Goal: Task Accomplishment & Management: Use online tool/utility

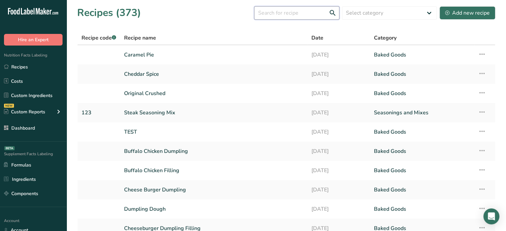
click at [292, 13] on input "text" at bounding box center [296, 12] width 85 height 13
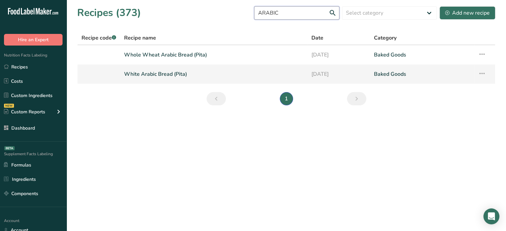
type input "ARABIC"
click at [176, 78] on link "White Arabic Bread (Pita)" at bounding box center [213, 74] width 179 height 14
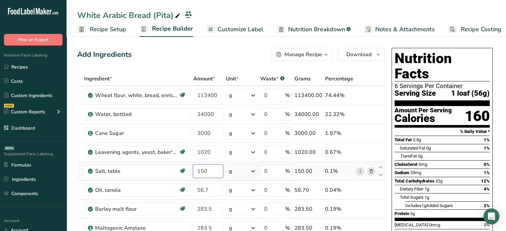
drag, startPoint x: 206, startPoint y: 170, endPoint x: 192, endPoint y: 168, distance: 14.8
click at [192, 168] on td "150" at bounding box center [208, 171] width 33 height 19
type input "250"
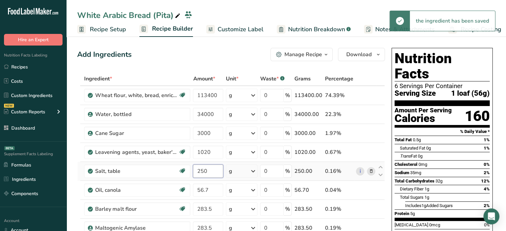
drag, startPoint x: 211, startPoint y: 175, endPoint x: 192, endPoint y: 168, distance: 20.9
click at [192, 168] on td "250" at bounding box center [208, 171] width 33 height 19
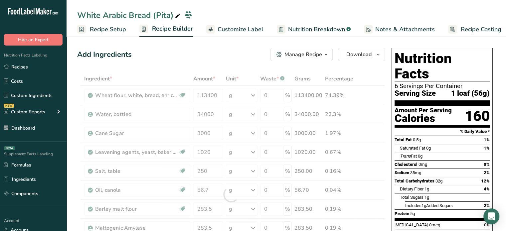
click at [120, 30] on span "Recipe Setup" at bounding box center [108, 29] width 36 height 9
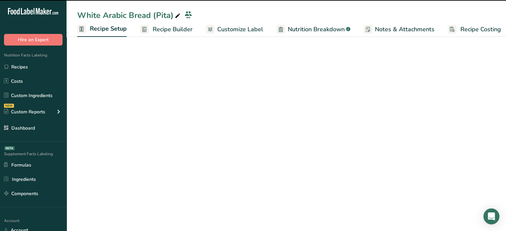
scroll to position [0, 2]
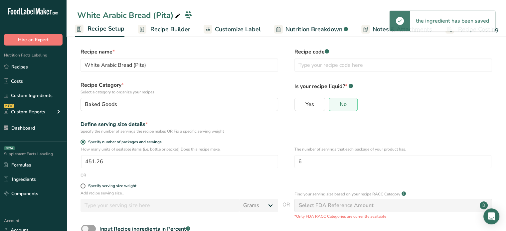
click at [156, 27] on span "Recipe Builder" at bounding box center [170, 29] width 40 height 9
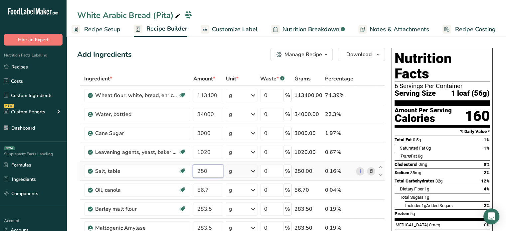
drag, startPoint x: 214, startPoint y: 173, endPoint x: 193, endPoint y: 170, distance: 21.1
click at [193, 170] on input "250" at bounding box center [208, 171] width 30 height 13
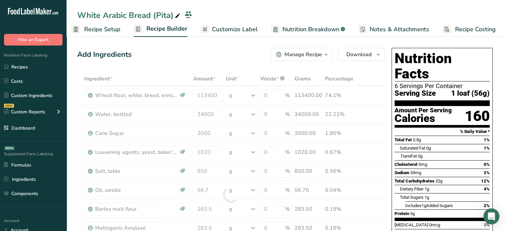
click at [169, 52] on div "Add Ingredients Manage Recipe Delete Recipe Duplicate Recipe Scale Recipe Save …" at bounding box center [231, 54] width 308 height 13
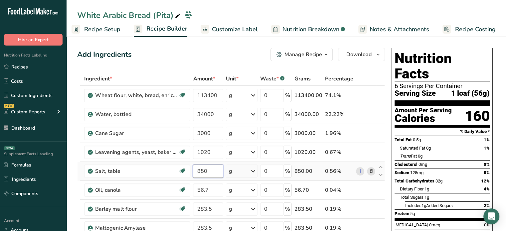
drag, startPoint x: 210, startPoint y: 172, endPoint x: 193, endPoint y: 172, distance: 17.3
click at [193, 172] on input "850" at bounding box center [208, 171] width 30 height 13
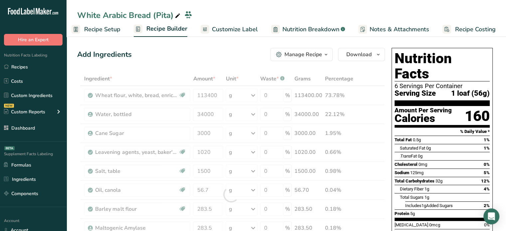
click at [195, 56] on div "Add Ingredients Manage Recipe Delete Recipe Duplicate Recipe Scale Recipe Save …" at bounding box center [231, 54] width 308 height 13
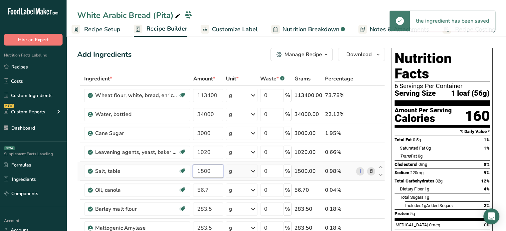
click at [215, 175] on input "1500" at bounding box center [208, 171] width 30 height 13
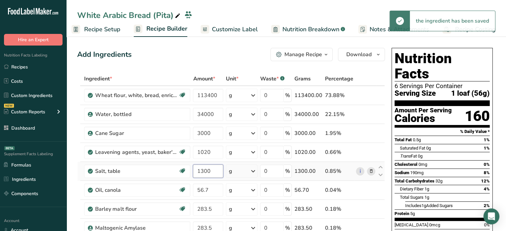
click at [209, 169] on input "1300" at bounding box center [208, 171] width 30 height 13
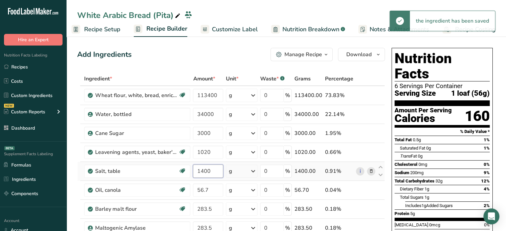
click at [216, 172] on input "1400" at bounding box center [208, 171] width 30 height 13
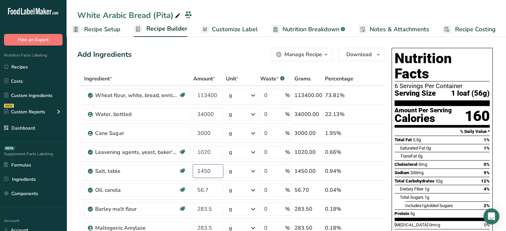
type input "1450"
click at [166, 54] on div "Add Ingredients Manage Recipe Delete Recipe Duplicate Recipe Scale Recipe Save …" at bounding box center [231, 54] width 308 height 13
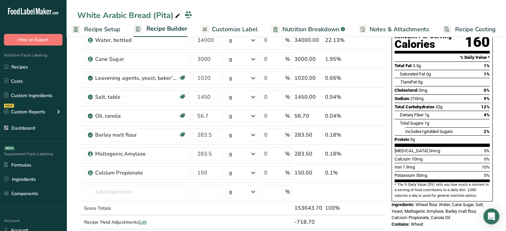
scroll to position [72, 0]
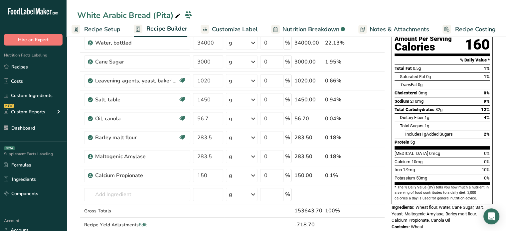
click at [206, 28] on div at bounding box center [205, 29] width 9 height 9
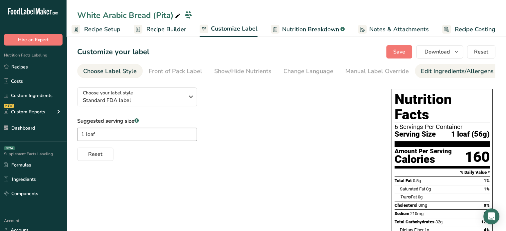
click at [449, 66] on link "Edit Ingredients/Allergens List" at bounding box center [463, 71] width 85 height 15
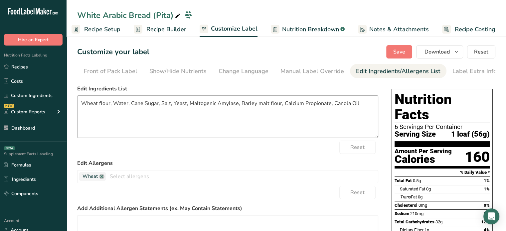
scroll to position [0, 65]
drag, startPoint x: 109, startPoint y: 105, endPoint x: 72, endPoint y: 104, distance: 37.0
click at [72, 104] on section "Customize your label Save Download Choose what to show on your downloaded label…" at bounding box center [287, 198] width 440 height 326
click at [104, 104] on textarea "Wheat flour, Water, Cane Sugar, Salt, Yeast, Maltogenic Amylase, Barley malt fl…" at bounding box center [227, 117] width 301 height 43
drag, startPoint x: 111, startPoint y: 106, endPoint x: 101, endPoint y: 105, distance: 9.7
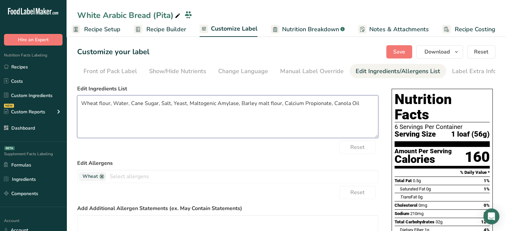
click at [101, 105] on textarea "Wheat flour, Water, Cane Sugar, Salt, Yeast, Maltogenic Amylase, Barley malt fl…" at bounding box center [227, 117] width 301 height 43
drag, startPoint x: 110, startPoint y: 105, endPoint x: 78, endPoint y: 103, distance: 32.0
click at [78, 103] on textarea "Wheat flour, Water, Cane Sugar, Salt, Yeast, Maltogenic Amylase, Barley malt fl…" at bounding box center [227, 117] width 301 height 43
paste textarea "Enriched Bleached Wheat Flour [Wheat Flour, Malted Barley Flour, [MEDICAL_DATA]…"
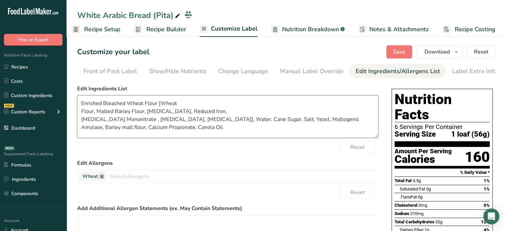
drag, startPoint x: 268, startPoint y: 120, endPoint x: 315, endPoint y: 123, distance: 46.4
click at [315, 123] on textarea "Enriched Bleached Wheat Flour [Wheat Flour, Malted Barley Flour, [MEDICAL_DATA]…" at bounding box center [227, 117] width 301 height 43
drag, startPoint x: 289, startPoint y: 118, endPoint x: 327, endPoint y: 123, distance: 38.9
click at [327, 123] on textarea "Enriched Bleached Wheat Flour [Wheat Flour, Malted Barley Flour, [MEDICAL_DATA]…" at bounding box center [227, 117] width 301 height 43
paste textarea "Diastatic Malted Barley Flour,"
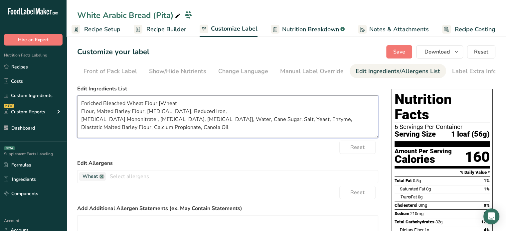
click at [160, 126] on textarea "Enriched Bleached Wheat Flour [Wheat Flour, Malted Barley Flour, [MEDICAL_DATA]…" at bounding box center [227, 117] width 301 height 43
type textarea "Enriched Bleached Wheat Flour [Wheat Flour, Malted Barley Flour, [MEDICAL_DATA]…"
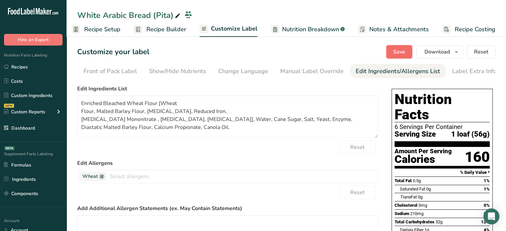
click at [392, 46] on button "Save" at bounding box center [400, 51] width 26 height 13
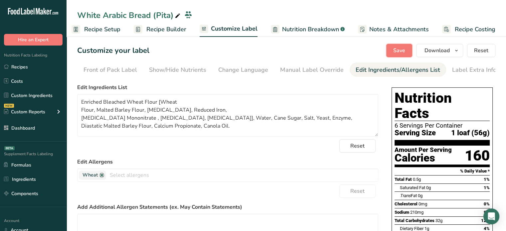
scroll to position [0, 0]
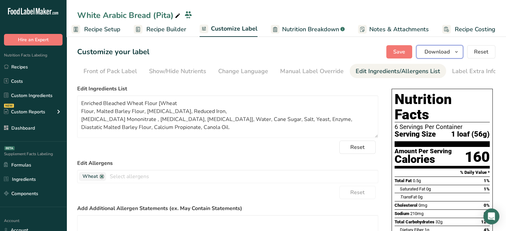
click at [449, 51] on span "Download" at bounding box center [437, 52] width 25 height 8
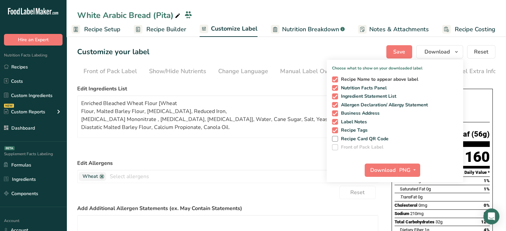
click at [372, 79] on span "Recipe Name to appear above label" at bounding box center [378, 80] width 81 height 6
click at [337, 79] on input "Recipe Name to appear above label" at bounding box center [334, 79] width 4 height 4
checkbox input "false"
click at [353, 131] on span "Recipe Tags" at bounding box center [353, 131] width 30 height 6
click at [337, 131] on input "Recipe Tags" at bounding box center [334, 130] width 4 height 4
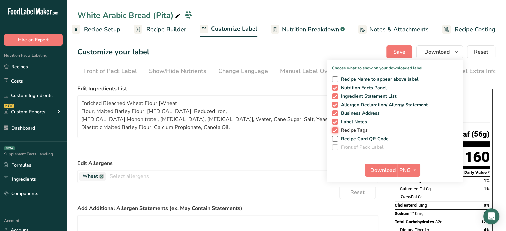
checkbox input "false"
click at [408, 169] on span "PNG" at bounding box center [405, 170] width 11 height 8
click at [416, 218] on link "PDF" at bounding box center [409, 216] width 21 height 11
click at [381, 168] on span "Download" at bounding box center [383, 170] width 25 height 8
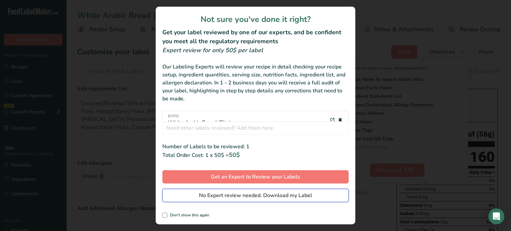
click at [304, 196] on span "No Expert review needed. Download my Label" at bounding box center [255, 196] width 113 height 8
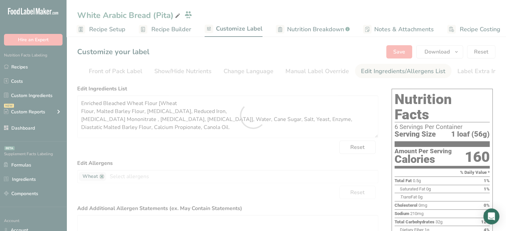
scroll to position [0, 0]
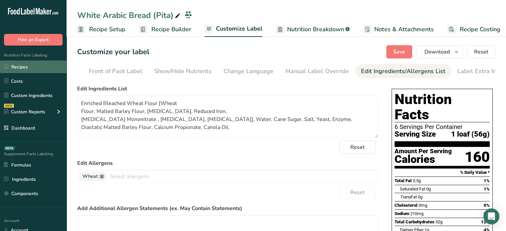
click at [63, 72] on link "Recipes" at bounding box center [33, 67] width 67 height 13
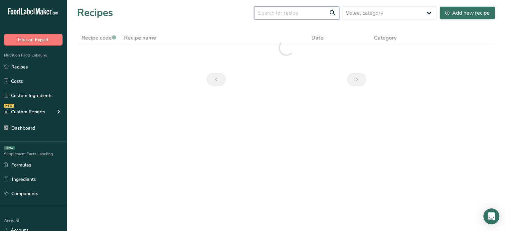
click at [285, 12] on input "text" at bounding box center [296, 12] width 85 height 13
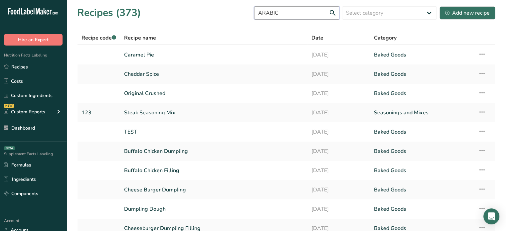
type input "ARABIC"
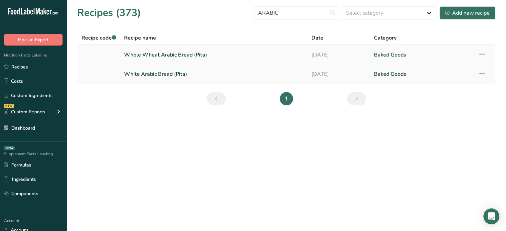
click at [163, 53] on link "Whole Wheat Arabic Bread (Pita)" at bounding box center [213, 55] width 179 height 14
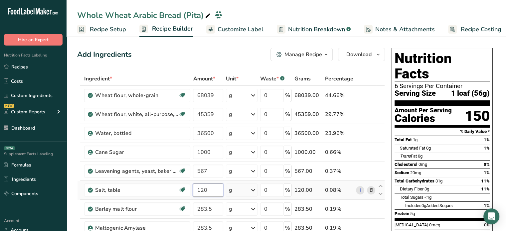
drag, startPoint x: 213, startPoint y: 194, endPoint x: 190, endPoint y: 193, distance: 22.7
click at [190, 193] on tr "Salt, table Dairy free Gluten free Vegan Vegetarian Soy free 120 g Portions 1 t…" at bounding box center [231, 190] width 307 height 19
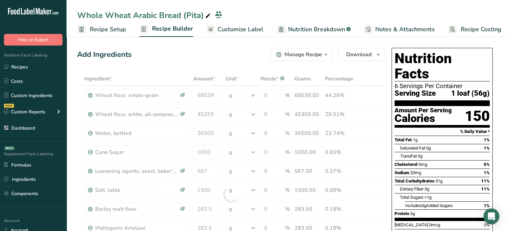
click at [198, 57] on div "Add Ingredients Manage Recipe Delete Recipe Duplicate Recipe Scale Recipe Save …" at bounding box center [231, 54] width 308 height 13
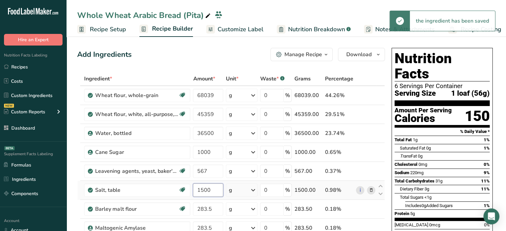
click at [206, 192] on input "1500" at bounding box center [208, 190] width 30 height 13
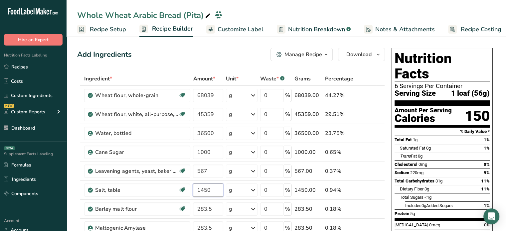
type input "1450"
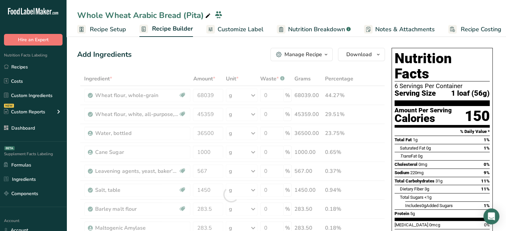
click at [190, 56] on div "Add Ingredients Manage Recipe Delete Recipe Duplicate Recipe Scale Recipe Save …" at bounding box center [231, 54] width 308 height 13
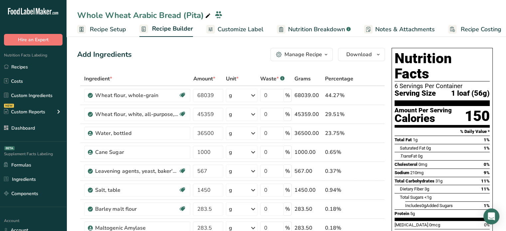
click at [234, 29] on span "Customize Label" at bounding box center [241, 29] width 46 height 9
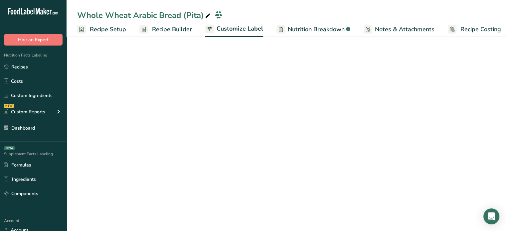
scroll to position [0, 6]
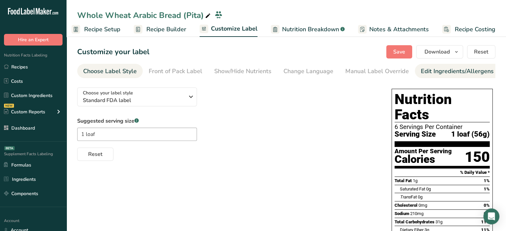
click at [416, 72] on li "Edit Ingredients/Allergens List" at bounding box center [463, 71] width 97 height 14
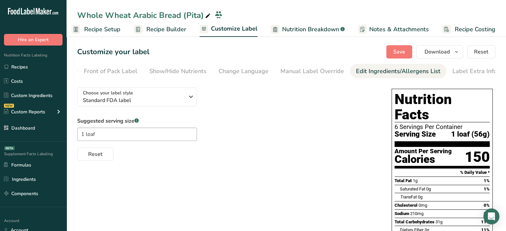
scroll to position [0, 65]
click at [398, 77] on link "Edit Ingredients/Allergens List" at bounding box center [398, 71] width 85 height 15
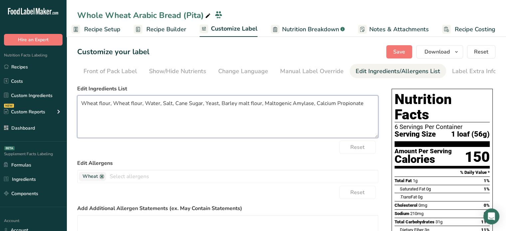
click at [102, 104] on textarea "Wheat flour, Wheat flour, Water, Salt, Cane Sugar, Yeast, Barley malt flour, Ma…" at bounding box center [227, 117] width 301 height 43
click at [120, 103] on textarea "Whole Wheat flour, Wheat flour, Water, Salt, Cane Sugar, Yeast, Barley malt flo…" at bounding box center [227, 117] width 301 height 43
click at [134, 102] on textarea "Whole Wheat Flour, Wheat flour, Water, Salt, Cane Sugar, Yeast, Barley malt flo…" at bounding box center [227, 117] width 301 height 43
drag, startPoint x: 263, startPoint y: 103, endPoint x: 302, endPoint y: 105, distance: 39.0
click at [302, 105] on textarea "Whole Wheat Flour, Bleached Wheat flour, Water, Salt, Cane Sugar, Yeast, Barley…" at bounding box center [227, 117] width 301 height 43
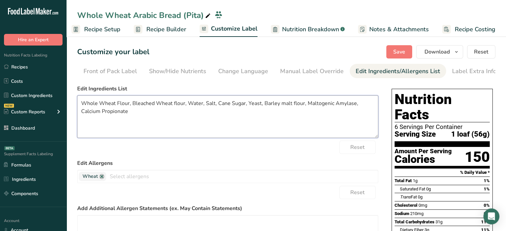
paste textarea "Diastatic Malted Barley Flour,"
drag, startPoint x: 114, startPoint y: 111, endPoint x: 160, endPoint y: 116, distance: 46.8
click at [160, 116] on textarea "Whole Wheat Flour, Bleached Wheat flour, Water, Salt, Cane Sugar, Yeast, Diasta…" at bounding box center [227, 117] width 301 height 43
click at [201, 108] on textarea "Whole Wheat Flour, Bleached Wheat flour, Water, Salt, Cane Sugar, Yeast, Diasta…" at bounding box center [227, 117] width 301 height 43
click at [186, 112] on textarea "Whole Wheat Flour, Bleached Wheat flour, Water, Salt, Cane Sugar, Yeast, Diasta…" at bounding box center [227, 117] width 301 height 43
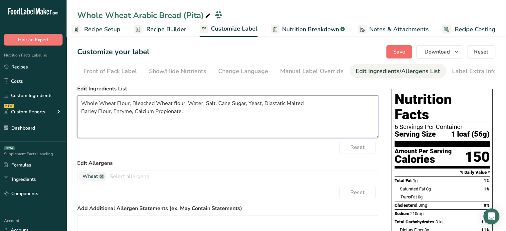
type textarea "Whole Wheat Flour, Bleached Wheat flour, Water, Salt, Cane Sugar, Yeast, Diasta…"
click at [400, 53] on span "Save" at bounding box center [400, 52] width 12 height 8
click at [387, 45] on button "Save" at bounding box center [400, 51] width 26 height 13
click at [400, 53] on span "Save" at bounding box center [400, 52] width 12 height 8
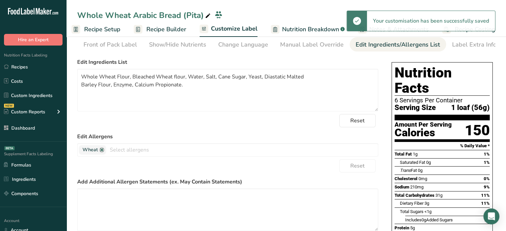
scroll to position [0, 0]
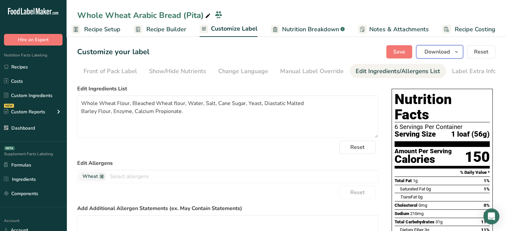
click at [440, 54] on span "Download" at bounding box center [437, 52] width 25 height 8
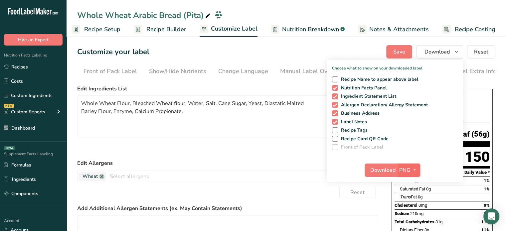
click at [409, 175] on button "PNG" at bounding box center [409, 170] width 23 height 13
click at [412, 214] on link "PDF" at bounding box center [409, 216] width 21 height 11
click at [394, 173] on span "Download" at bounding box center [383, 170] width 25 height 8
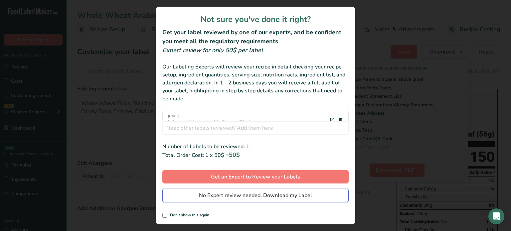
click at [334, 195] on button "No Expert review needed. Download my Label" at bounding box center [255, 195] width 186 height 13
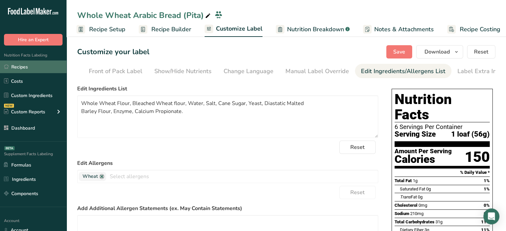
click at [27, 73] on link "Recipes" at bounding box center [33, 67] width 67 height 13
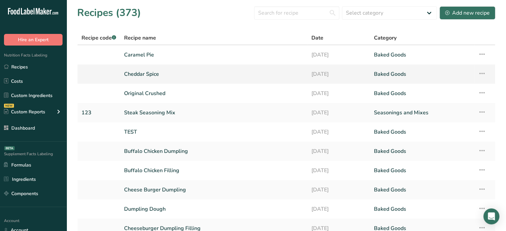
click at [143, 75] on link "Cheddar Spice" at bounding box center [213, 74] width 179 height 14
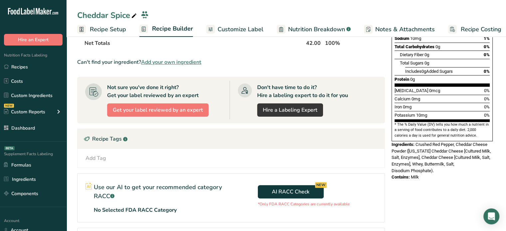
scroll to position [139, 0]
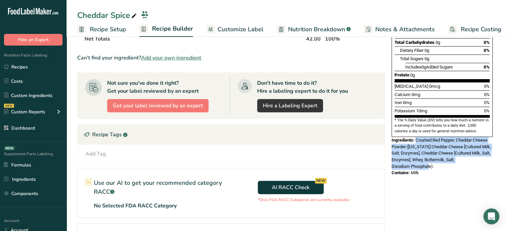
drag, startPoint x: 441, startPoint y: 150, endPoint x: 417, endPoint y: 126, distance: 34.4
click at [417, 137] on div "Ingredients: Crushed Red Pepper, Cheddar Cheese Powder ([US_STATE] Cheddar Chee…" at bounding box center [442, 153] width 101 height 33
copy span "Crushed Red Pepper, Cheddar Cheese Powder ([US_STATE] Cheddar Cheese [Cultured …"
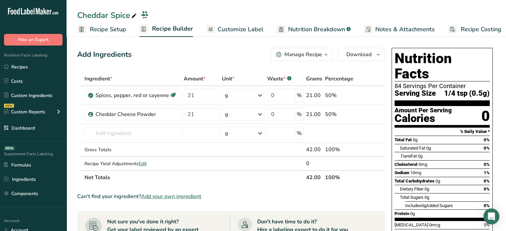
click at [224, 25] on span "Customize Label" at bounding box center [241, 29] width 46 height 9
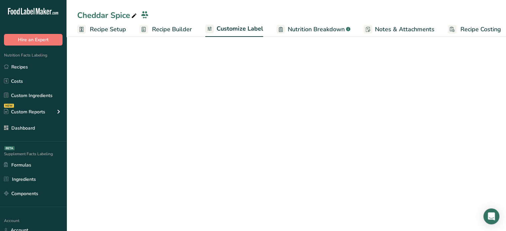
scroll to position [0, 6]
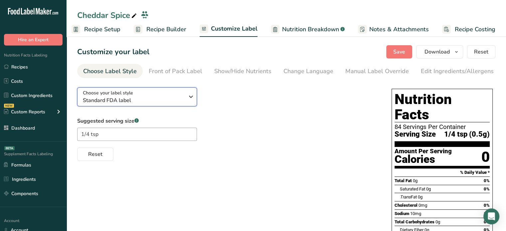
click at [159, 93] on div "Choose your label style Standard FDA label" at bounding box center [134, 97] width 102 height 15
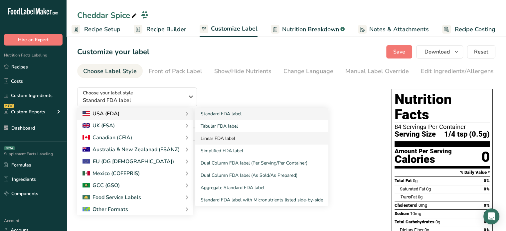
click at [219, 136] on link "Linear FDA label" at bounding box center [261, 139] width 133 height 12
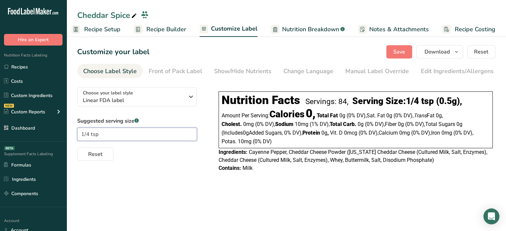
click at [174, 140] on input "1/4 tsp" at bounding box center [137, 134] width 120 height 13
click at [467, 67] on div "Edit Ingredients/Allergens List" at bounding box center [463, 71] width 85 height 9
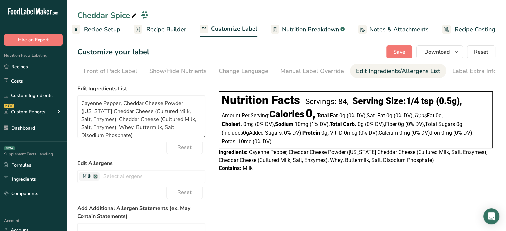
scroll to position [0, 65]
drag, startPoint x: 150, startPoint y: 140, endPoint x: 141, endPoint y: 138, distance: 8.8
click at [141, 138] on form "Edit Ingredients List Cayenne Pepper, Cheddar Cheese Powder ([US_STATE] Cheddar…" at bounding box center [141, 201] width 128 height 233
click at [141, 138] on textarea "Cayenne Pepper, Cheddar Cheese Powder ([US_STATE] Cheddar Cheese (Cultured Milk…" at bounding box center [141, 117] width 128 height 43
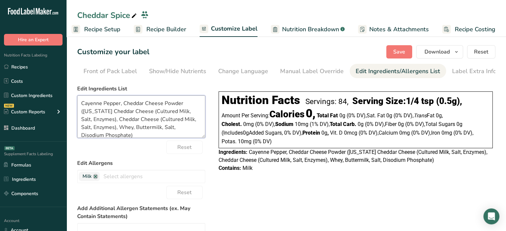
click at [141, 138] on textarea "Cayenne Pepper, Cheddar Cheese Powder ([US_STATE] Cheddar Cheese (Cultured Milk…" at bounding box center [141, 117] width 128 height 43
paste textarea "rushed Red Pepper, Cheddar Cheese Powder ([US_STATE] Cheddar Cheese [Cultured M…"
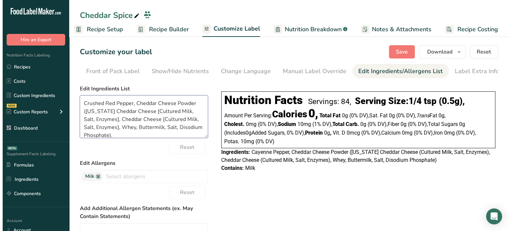
scroll to position [1, 0]
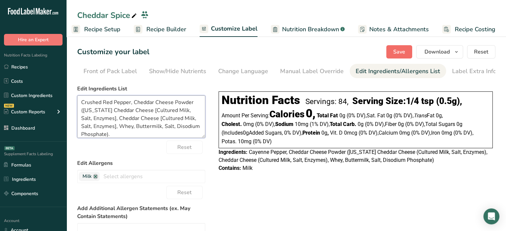
type textarea "Crushed Red Pepper, Cheddar Cheese Powder ([US_STATE] Cheddar Cheese [Cultured …"
click at [406, 55] on span "Save" at bounding box center [400, 52] width 12 height 8
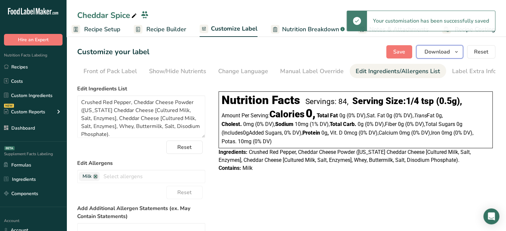
click at [436, 54] on span "Download" at bounding box center [437, 52] width 25 height 8
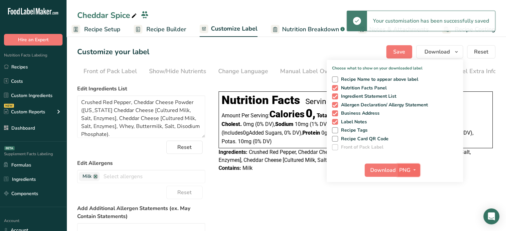
click at [410, 167] on span "PNG" at bounding box center [405, 170] width 11 height 8
click at [414, 215] on link "PDF" at bounding box center [409, 216] width 21 height 11
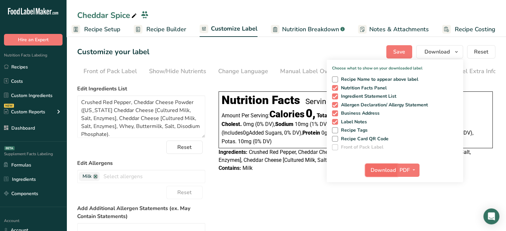
click at [391, 170] on span "Download" at bounding box center [383, 170] width 25 height 8
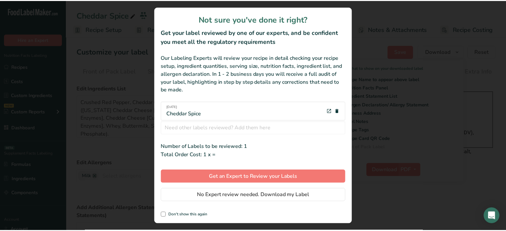
scroll to position [0, 1]
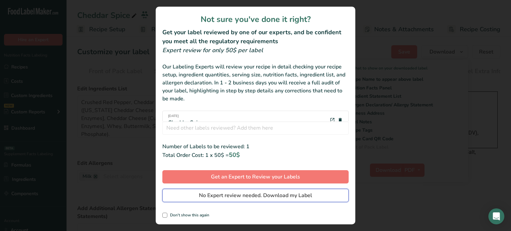
click at [312, 200] on button "No Expert review needed. Download my Label" at bounding box center [255, 195] width 186 height 13
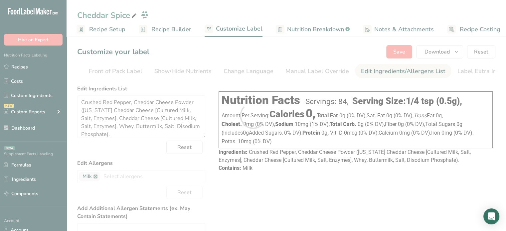
scroll to position [0, 0]
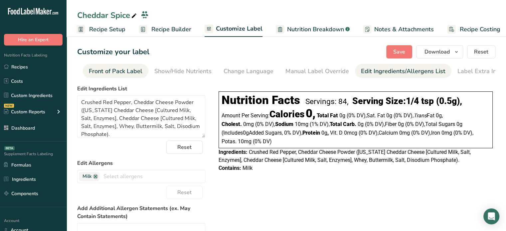
drag, startPoint x: 54, startPoint y: 66, endPoint x: 140, endPoint y: 65, distance: 86.2
click at [54, 66] on link "Recipes" at bounding box center [33, 67] width 67 height 13
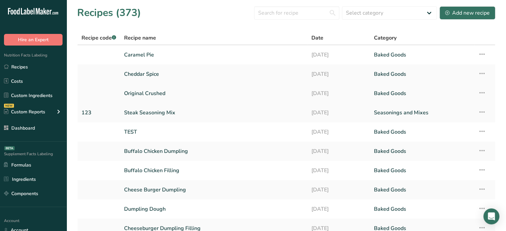
click at [137, 95] on link "Original Crushed" at bounding box center [213, 94] width 179 height 14
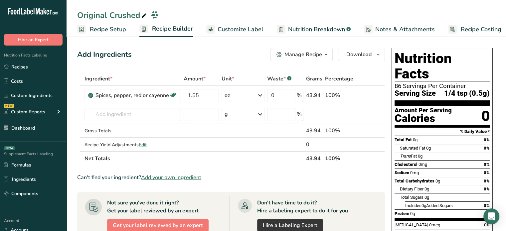
click at [245, 33] on span "Customize Label" at bounding box center [241, 29] width 46 height 9
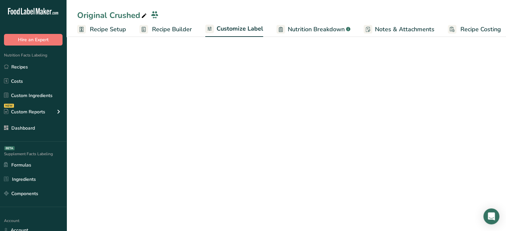
scroll to position [0, 6]
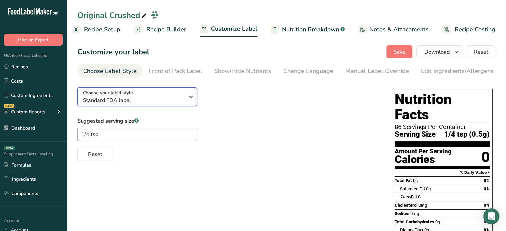
click at [195, 94] on icon "button" at bounding box center [191, 97] width 8 height 12
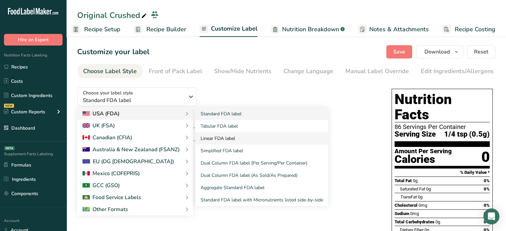
click at [217, 141] on link "Linear FDA label" at bounding box center [261, 139] width 133 height 12
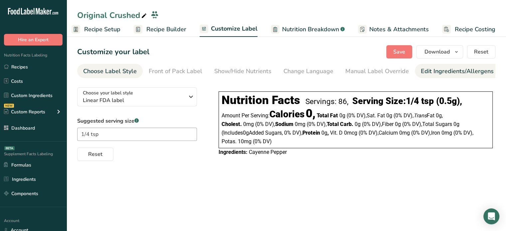
click at [428, 73] on div "Edit Ingredients/Allergens List" at bounding box center [463, 71] width 85 height 9
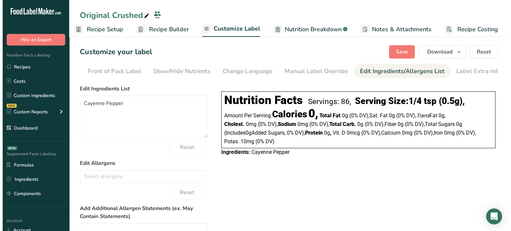
scroll to position [0, 65]
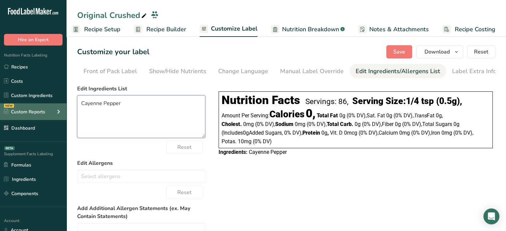
drag, startPoint x: 149, startPoint y: 106, endPoint x: 40, endPoint y: 105, distance: 109.2
click at [40, 105] on div ".a-20{fill:#fff;} Hire an Expert Nutrition Facts Labeling Recipes Costs Custom …" at bounding box center [253, 164] width 506 height 328
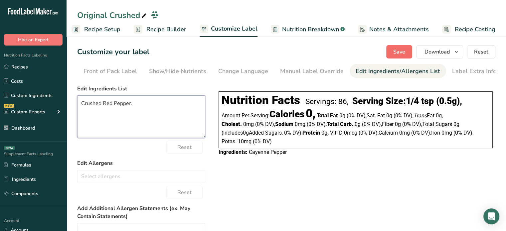
type textarea "Crushed Red Pepper."
click at [406, 56] on button "Save" at bounding box center [400, 51] width 26 height 13
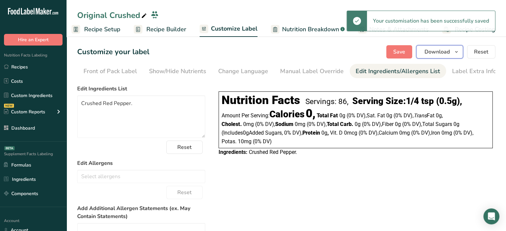
click at [451, 51] on button "Download" at bounding box center [440, 51] width 47 height 13
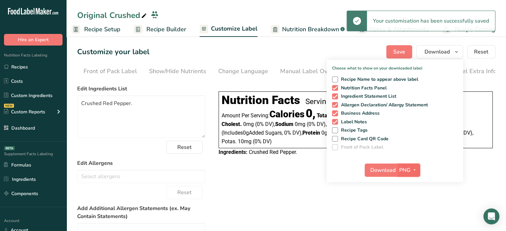
click at [410, 170] on span "PNG" at bounding box center [405, 170] width 11 height 8
click at [415, 218] on link "PDF" at bounding box center [409, 216] width 21 height 11
click at [390, 169] on span "Download" at bounding box center [383, 170] width 25 height 8
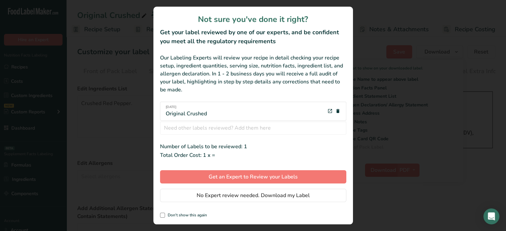
scroll to position [0, 1]
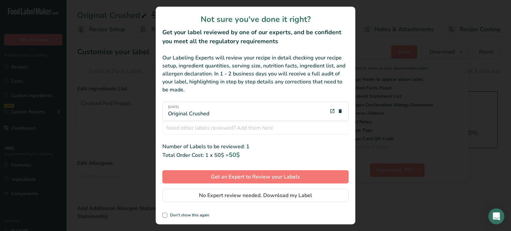
click at [315, 204] on div "Not sure you've done it right? Get your label reviewed by one of our experts, a…" at bounding box center [256, 116] width 200 height 218
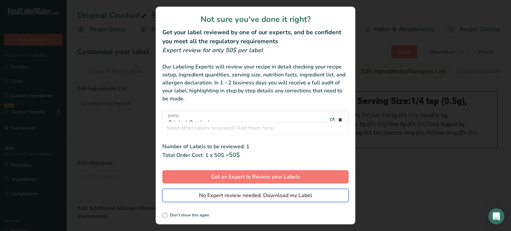
click at [317, 199] on button "No Expert review needed. Download my Label" at bounding box center [255, 195] width 186 height 13
